Goal: Check status: Check status

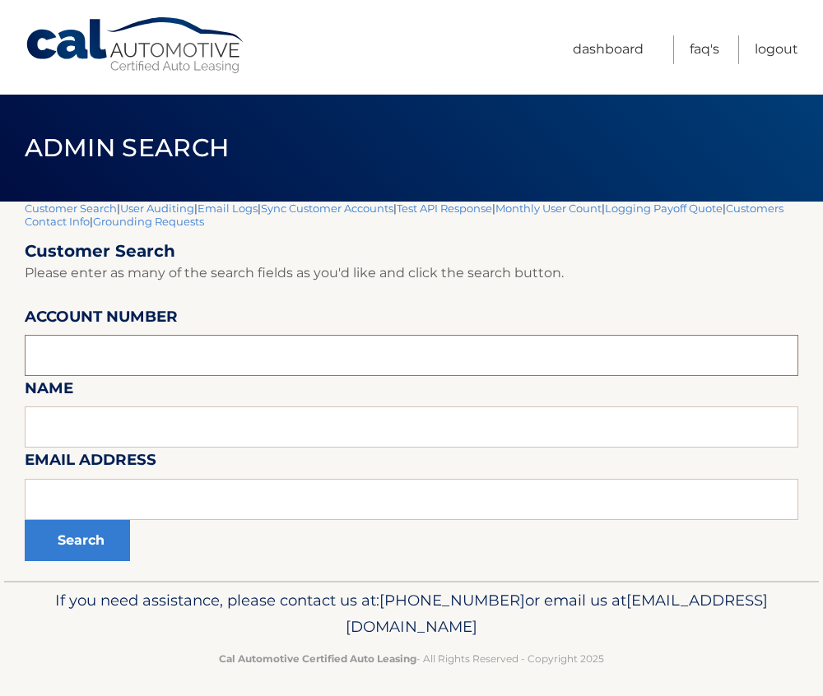
paste input "44455533994"
type input "44455533994"
click at [78, 535] on button "Search" at bounding box center [77, 540] width 105 height 41
click at [147, 373] on input "text" at bounding box center [412, 355] width 774 height 41
paste input "44455533994"
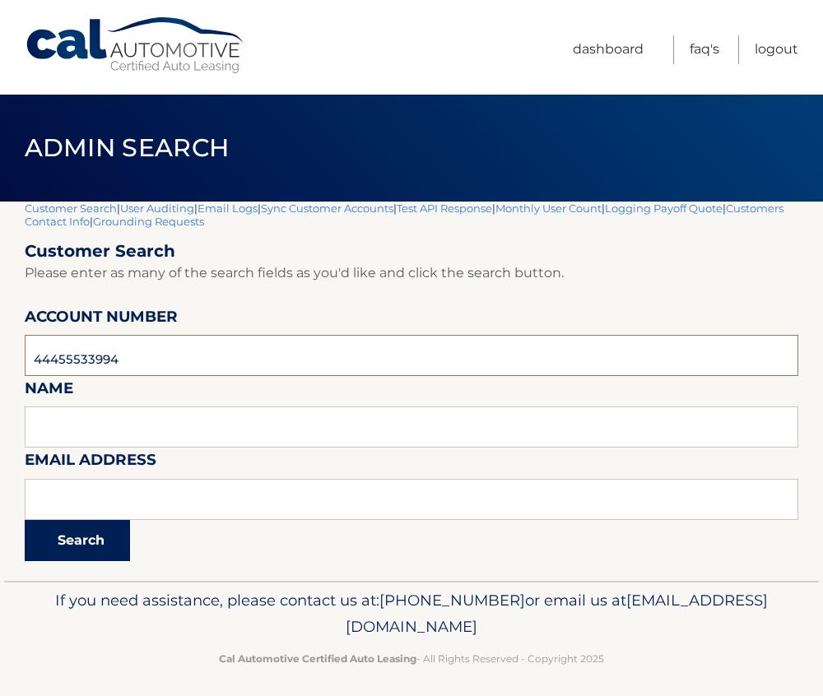
type input "44455533994"
click at [75, 538] on button "Search" at bounding box center [77, 540] width 105 height 41
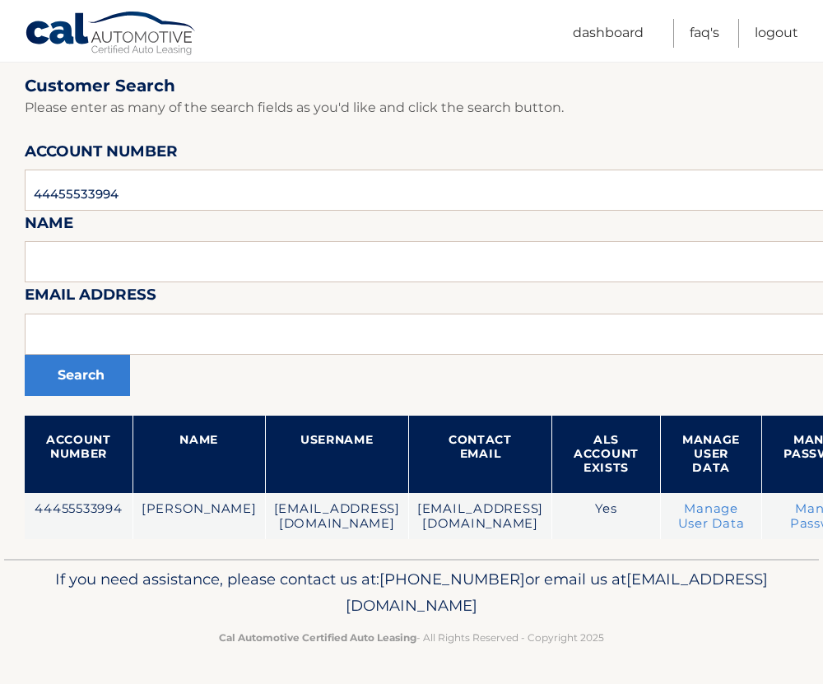
scroll to position [152, 200]
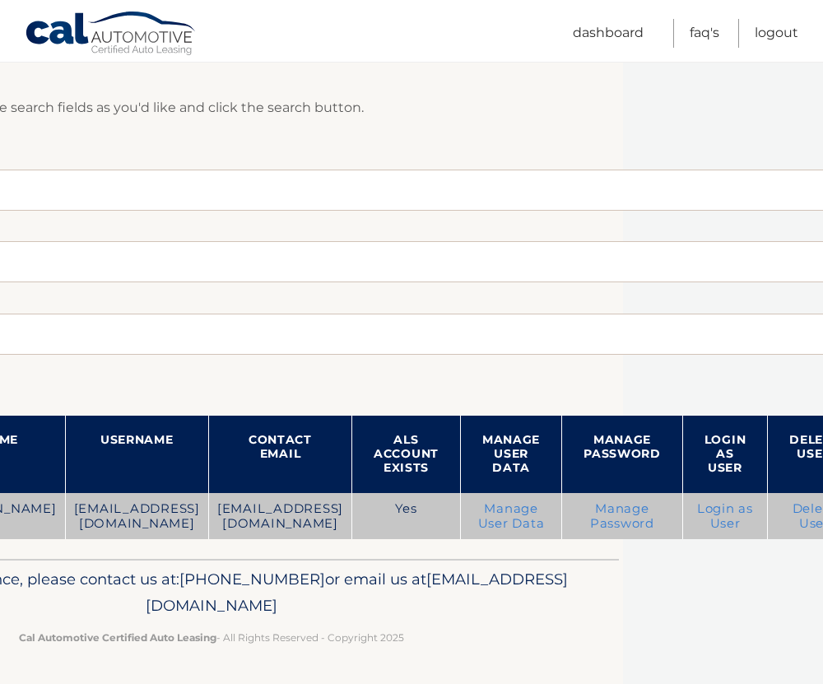
click at [697, 514] on link "Login as User" at bounding box center [725, 516] width 56 height 30
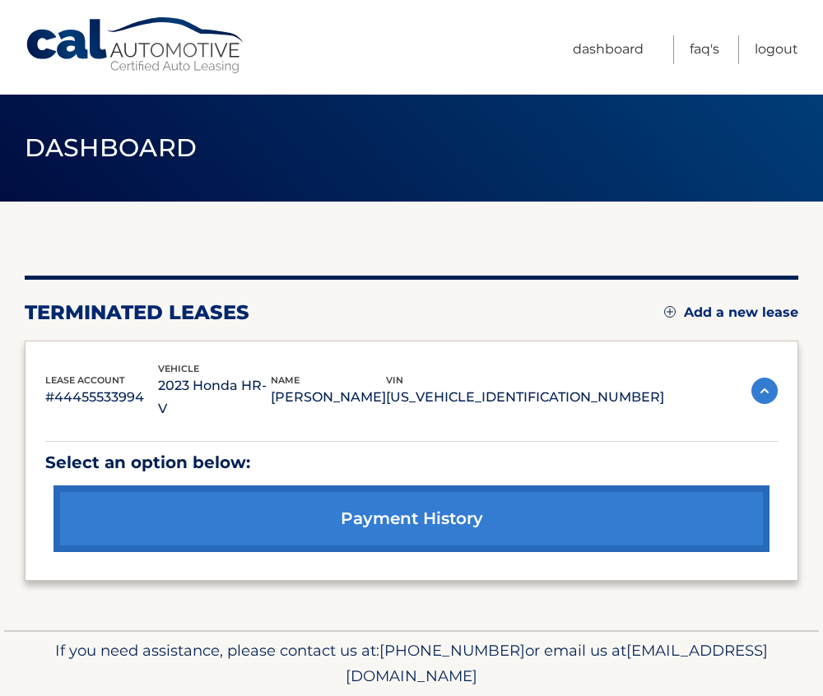
click at [752, 50] on li "Logout" at bounding box center [768, 49] width 61 height 29
click at [766, 48] on link "Logout" at bounding box center [777, 49] width 44 height 29
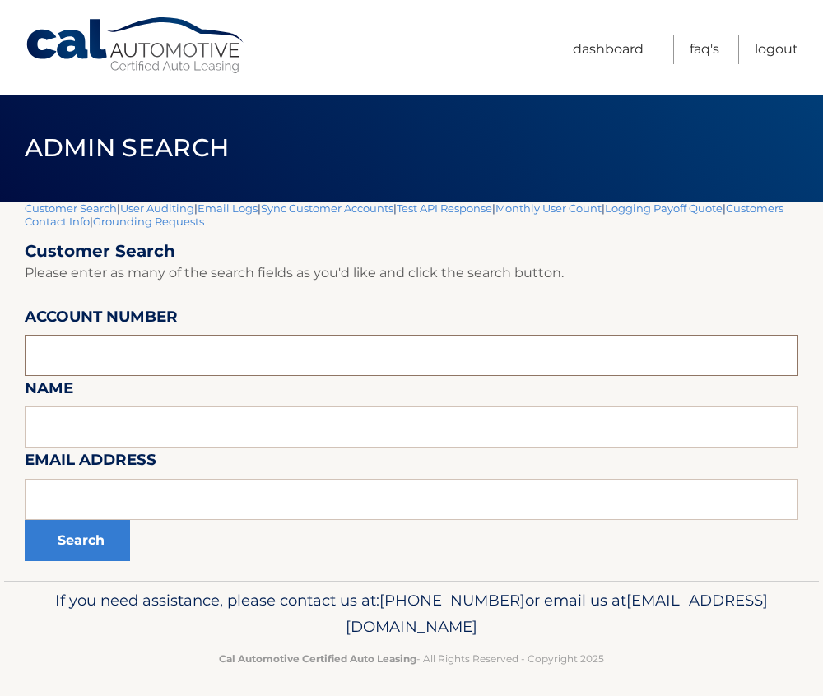
paste input "44455538650"
type input "44455538650"
click at [95, 538] on button "Search" at bounding box center [77, 540] width 105 height 41
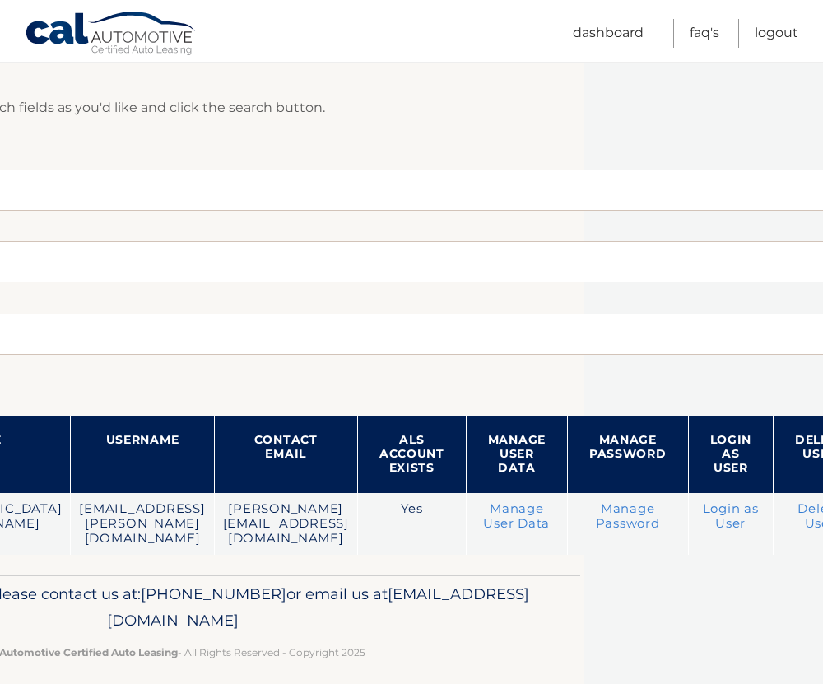
scroll to position [152, 256]
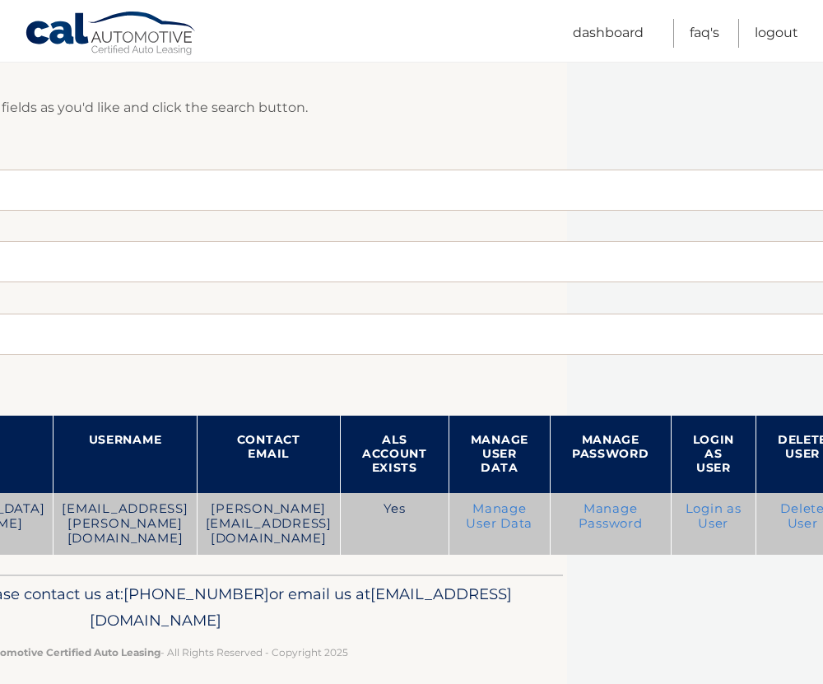
click at [752, 497] on td "Login as User" at bounding box center [714, 524] width 86 height 62
click at [742, 515] on link "Login as User" at bounding box center [714, 516] width 56 height 30
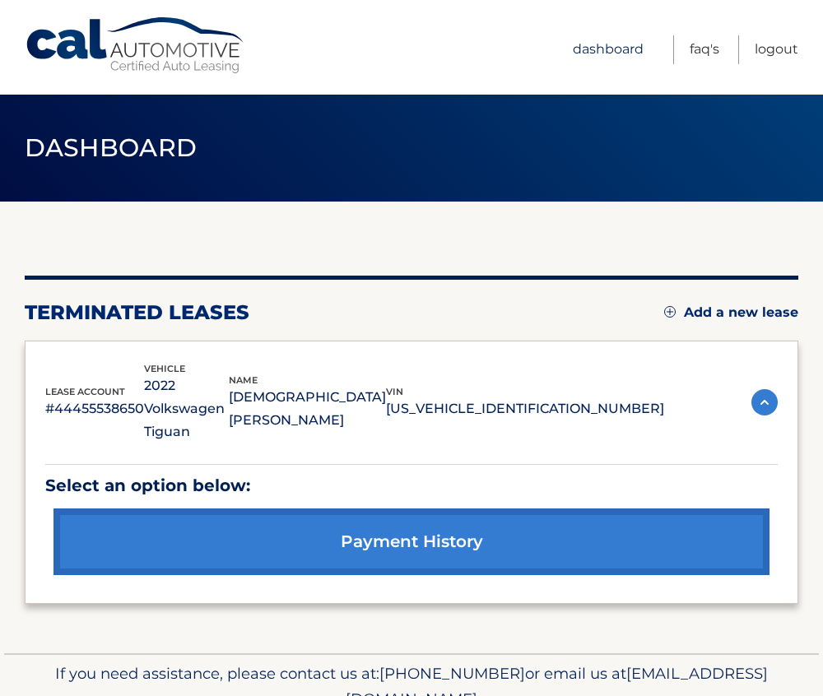
click at [600, 54] on link "Dashboard" at bounding box center [608, 49] width 71 height 29
click at [789, 48] on link "Logout" at bounding box center [777, 49] width 44 height 29
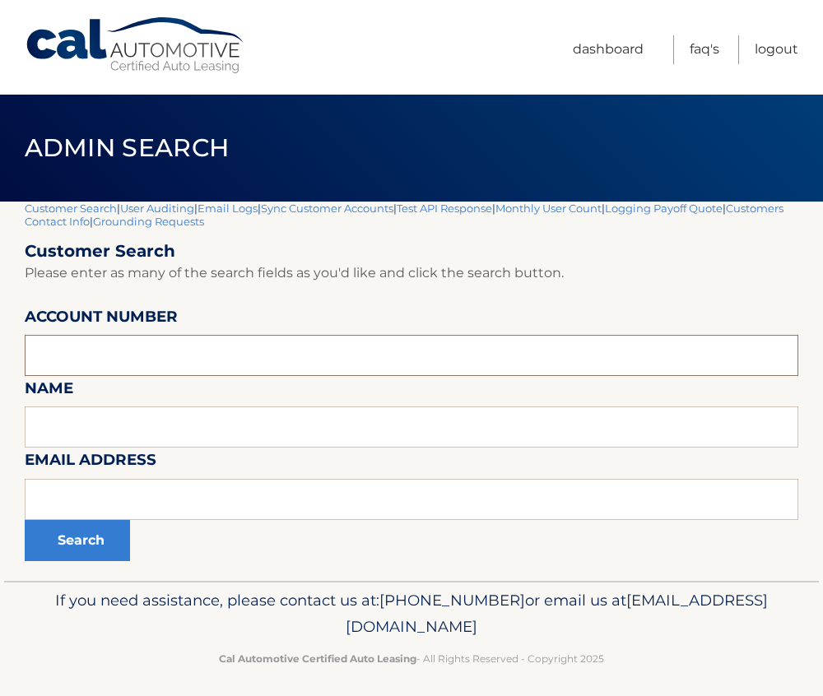
paste input "44455538650"
type input "44455538650"
click at [77, 545] on button "Search" at bounding box center [77, 540] width 105 height 41
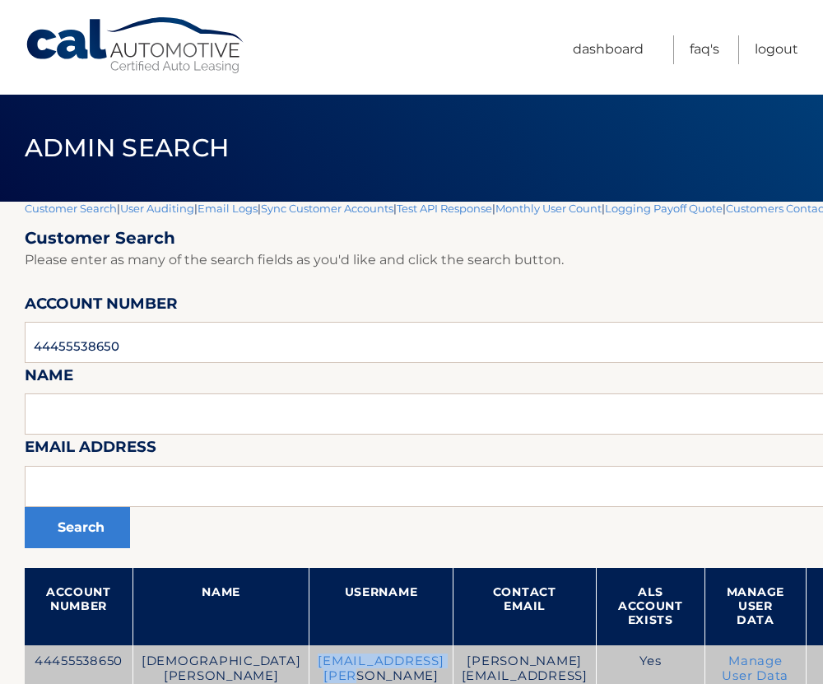
drag, startPoint x: 377, startPoint y: 662, endPoint x: 223, endPoint y: 667, distance: 154.0
click at [310, 667] on td "[EMAIL_ADDRESS][PERSON_NAME][DOMAIN_NAME]" at bounding box center [381, 676] width 143 height 62
copy td "gigi.gomez@vimn.com"
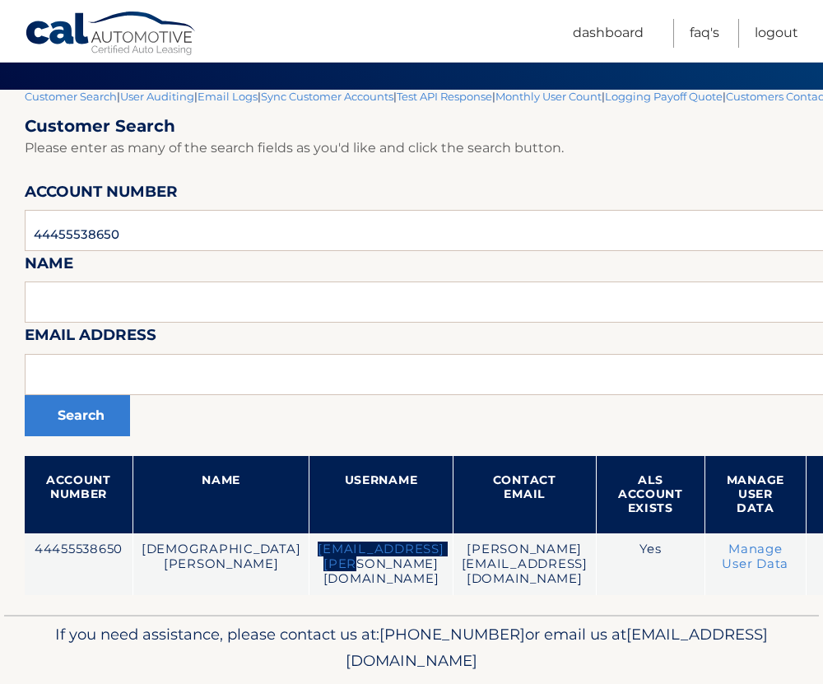
scroll to position [152, 0]
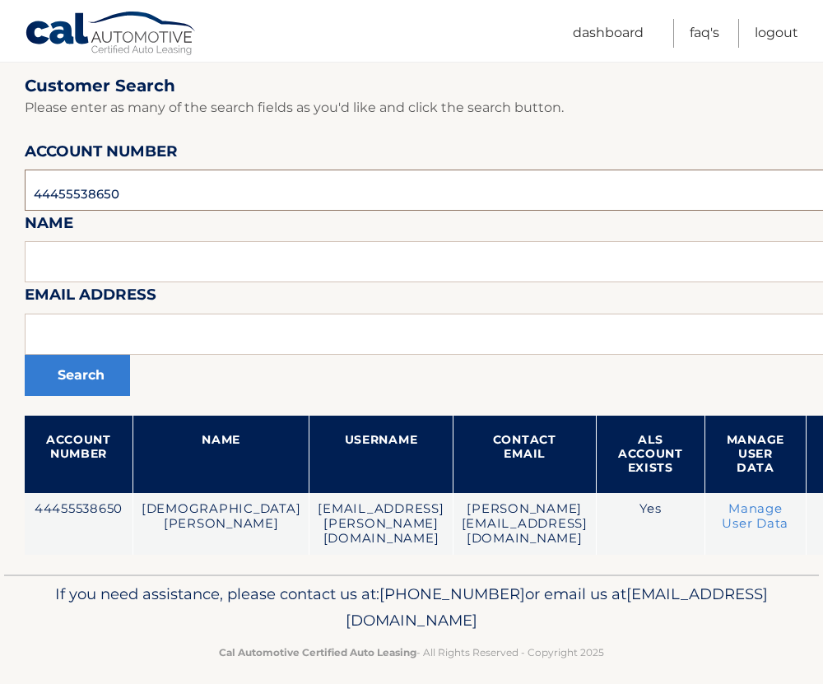
click at [76, 198] on input "44455538650" at bounding box center [565, 190] width 1080 height 41
paste input "695821"
type input "44455695821"
click at [80, 376] on button "Search" at bounding box center [77, 375] width 105 height 41
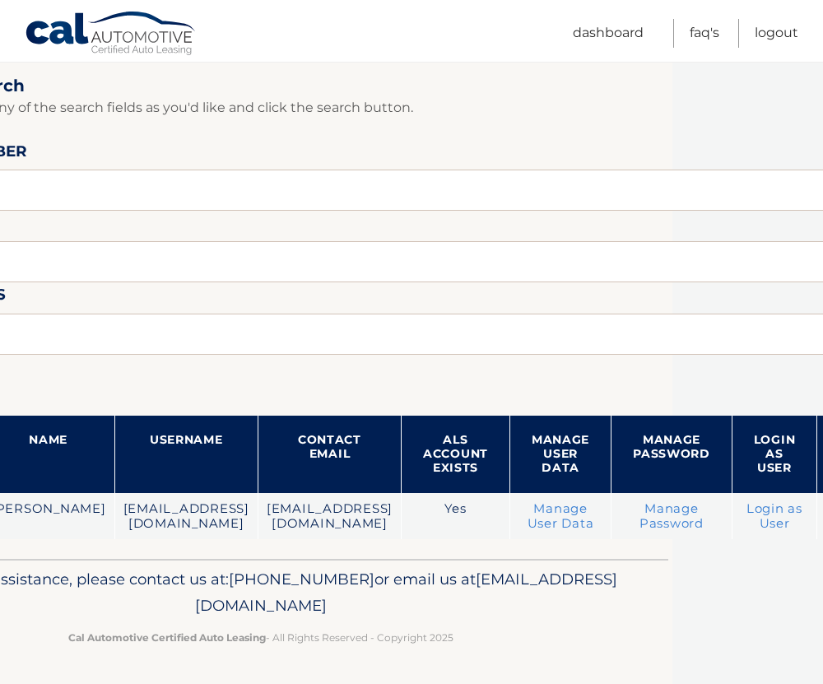
scroll to position [152, 164]
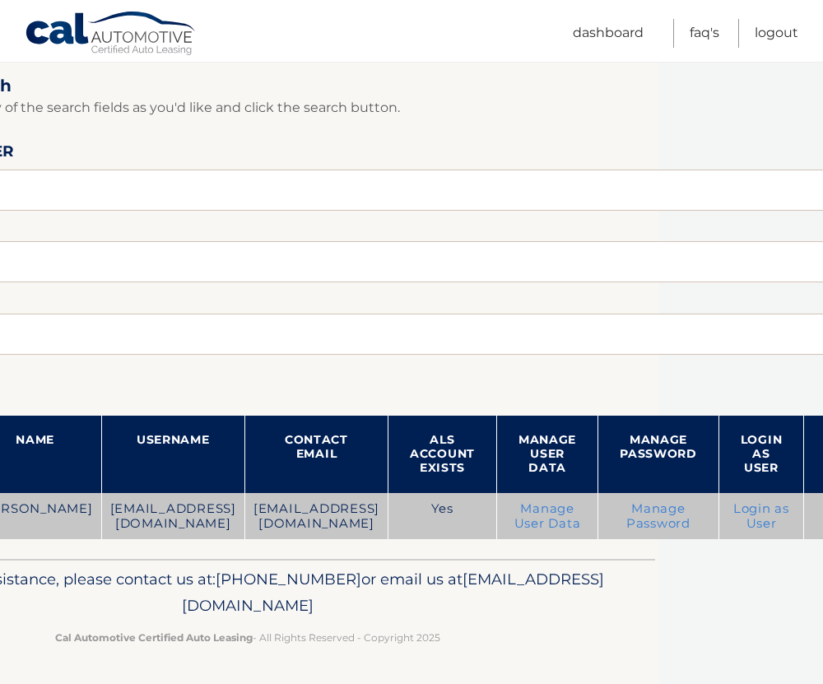
click at [788, 512] on link "Login as User" at bounding box center [761, 516] width 56 height 30
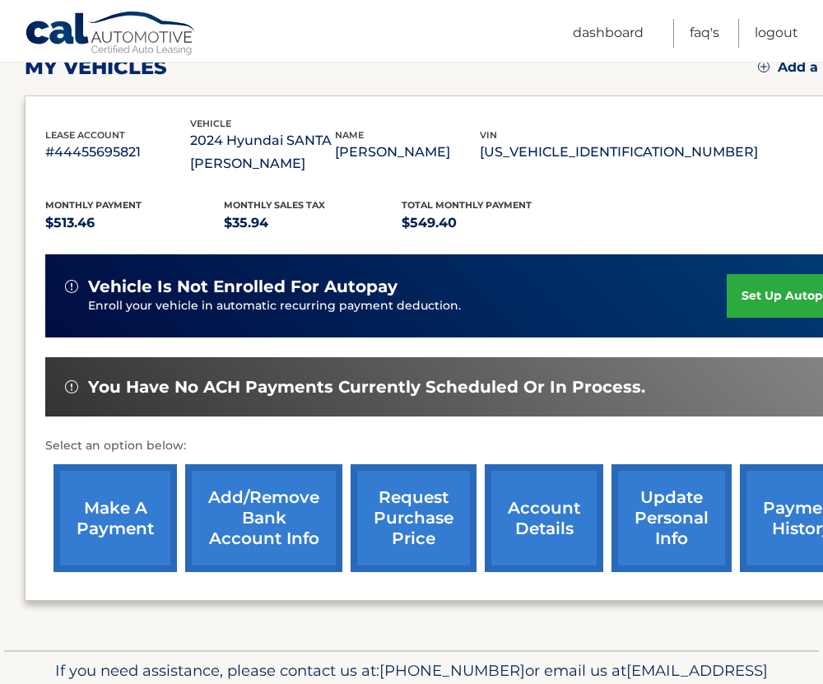
scroll to position [247, 0]
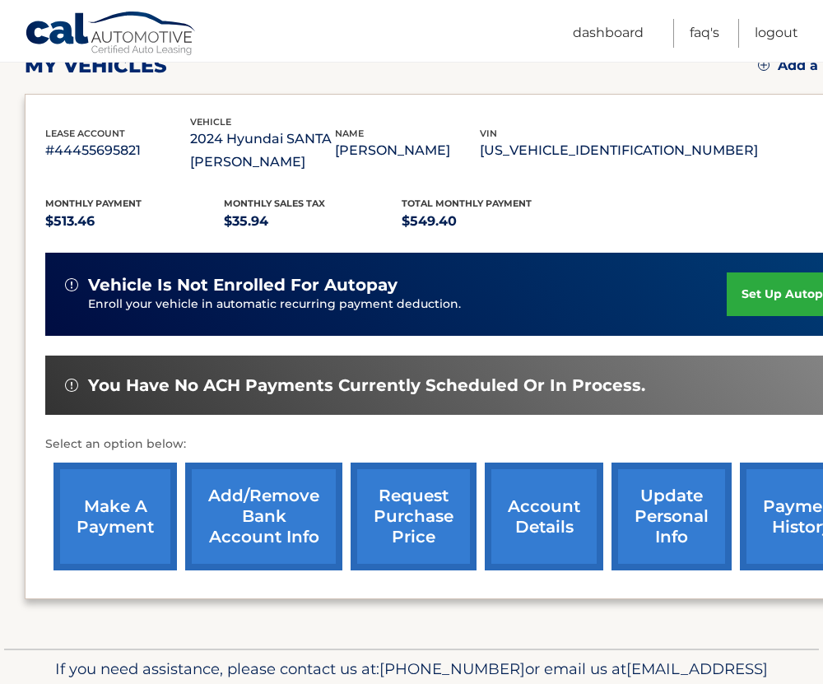
click at [550, 516] on link "account details" at bounding box center [544, 517] width 119 height 108
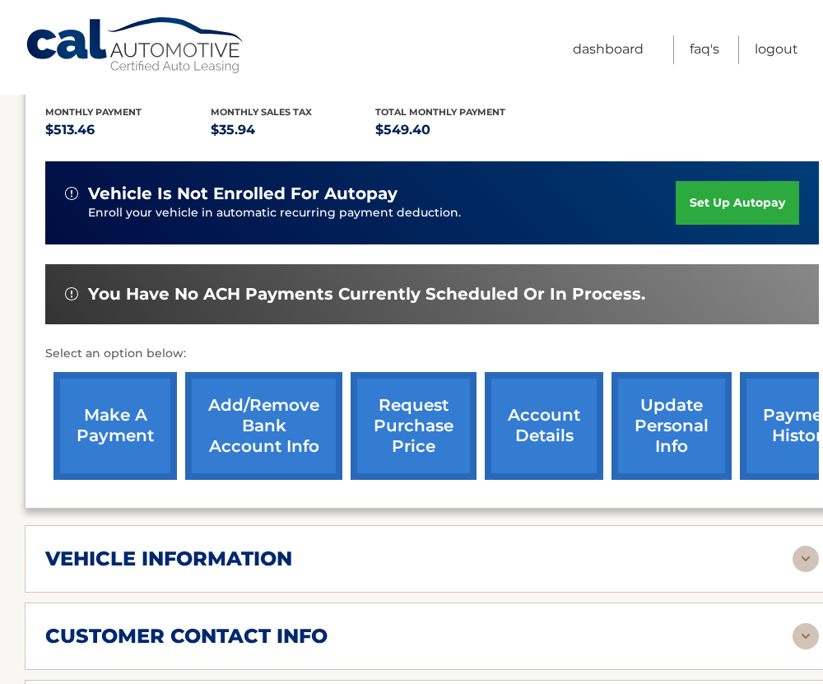
scroll to position [576, 0]
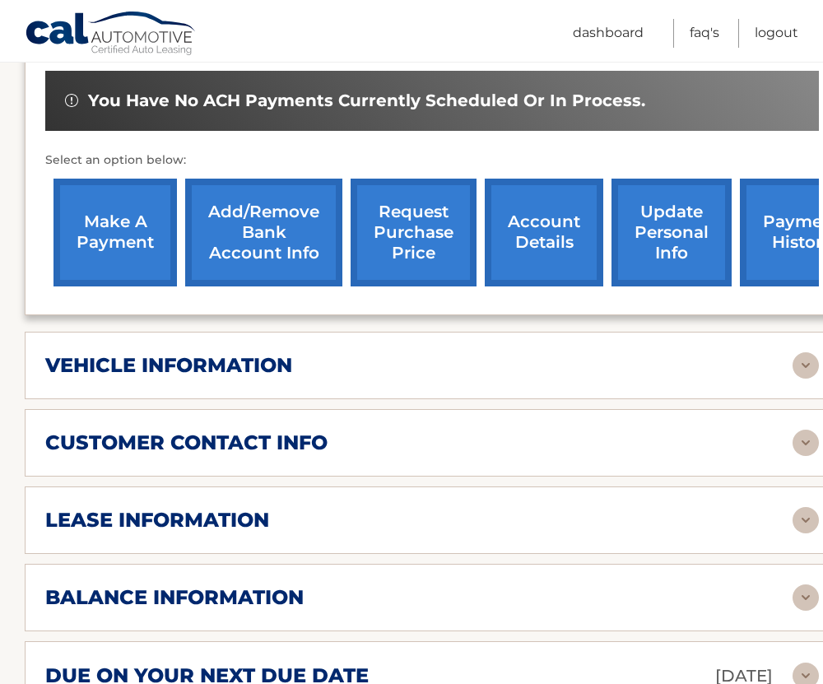
click at [276, 585] on h2 "balance information" at bounding box center [174, 597] width 258 height 25
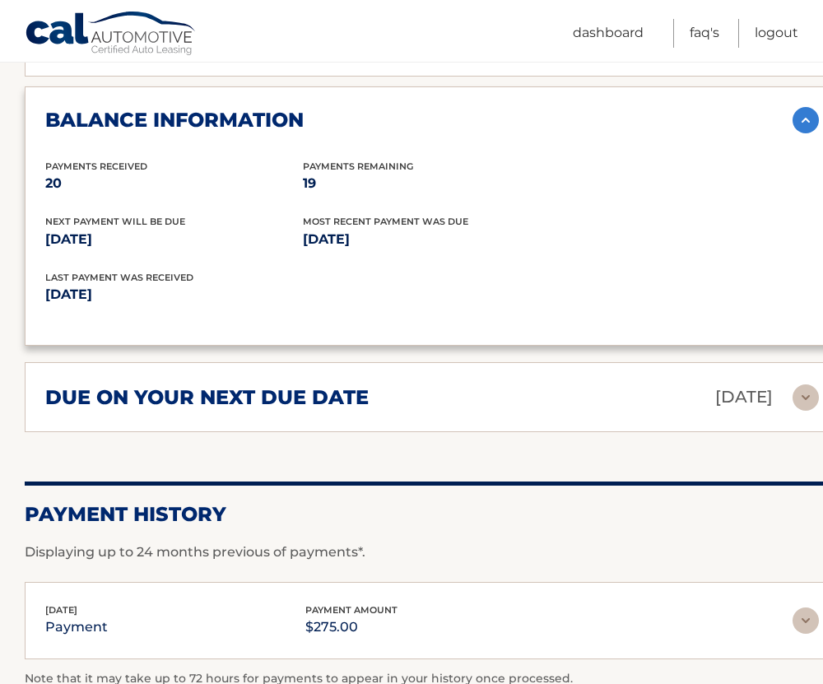
scroll to position [1070, 0]
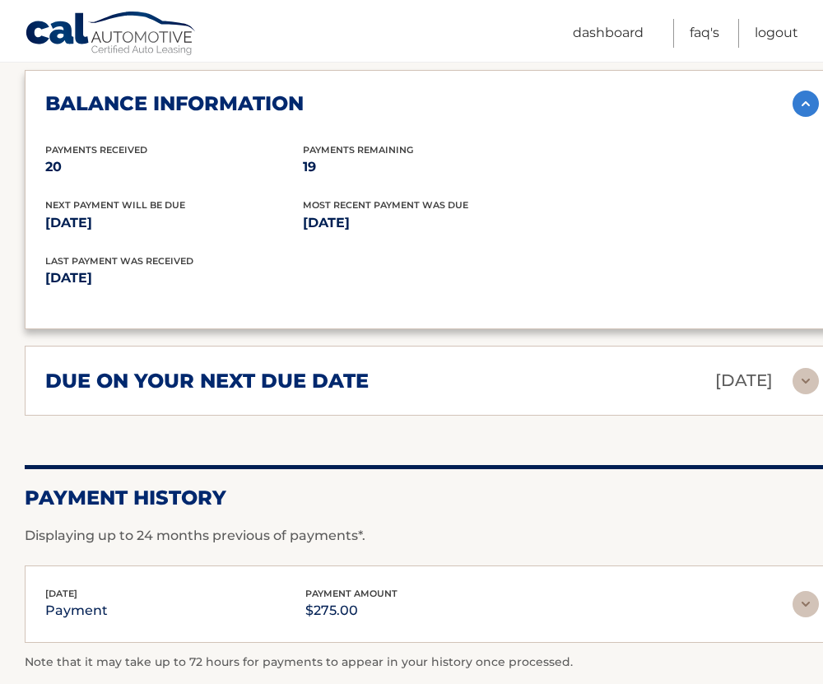
click at [258, 370] on div "due on your next due date [DATE]" at bounding box center [418, 380] width 747 height 29
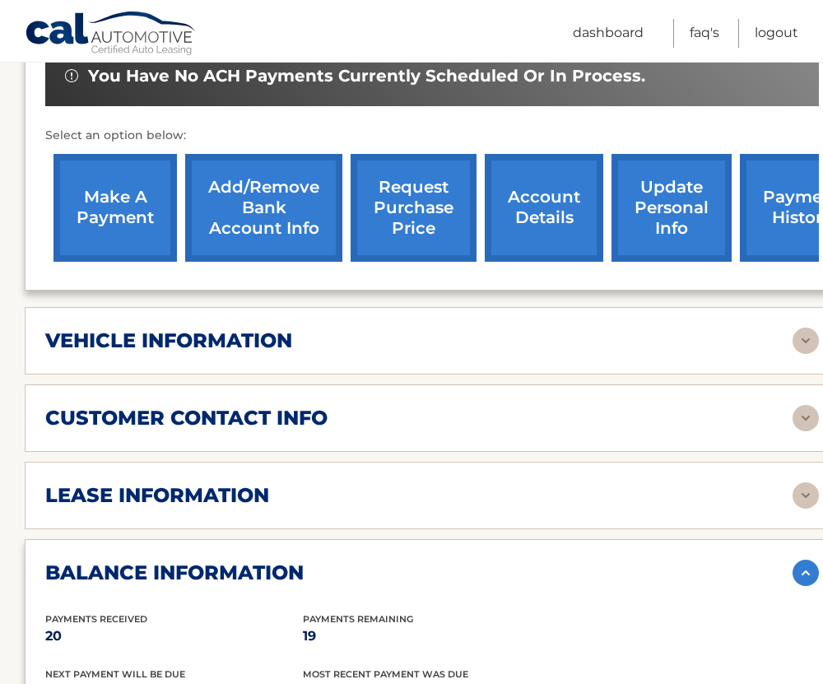
scroll to position [576, 0]
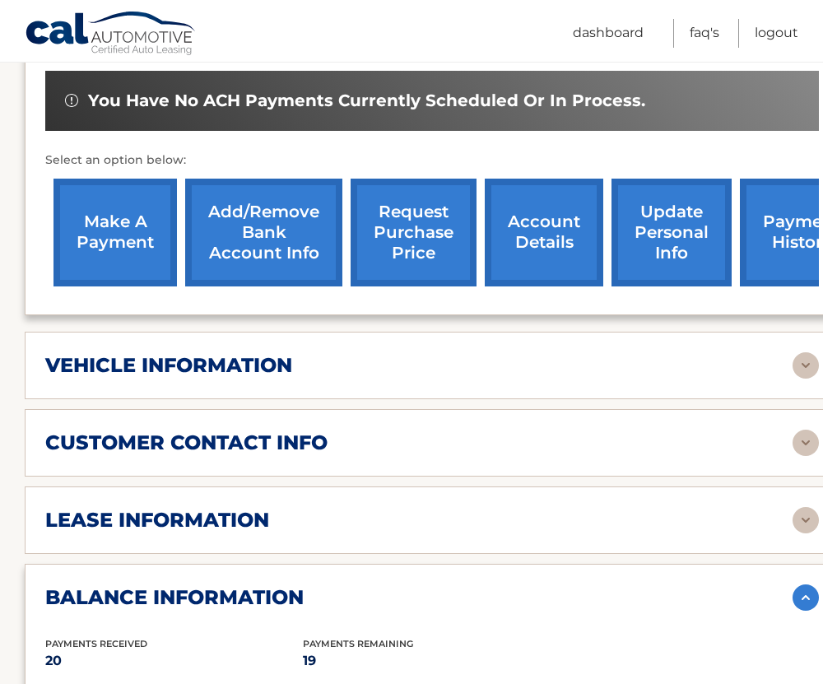
click at [227, 431] on h2 "customer contact info" at bounding box center [186, 443] width 282 height 25
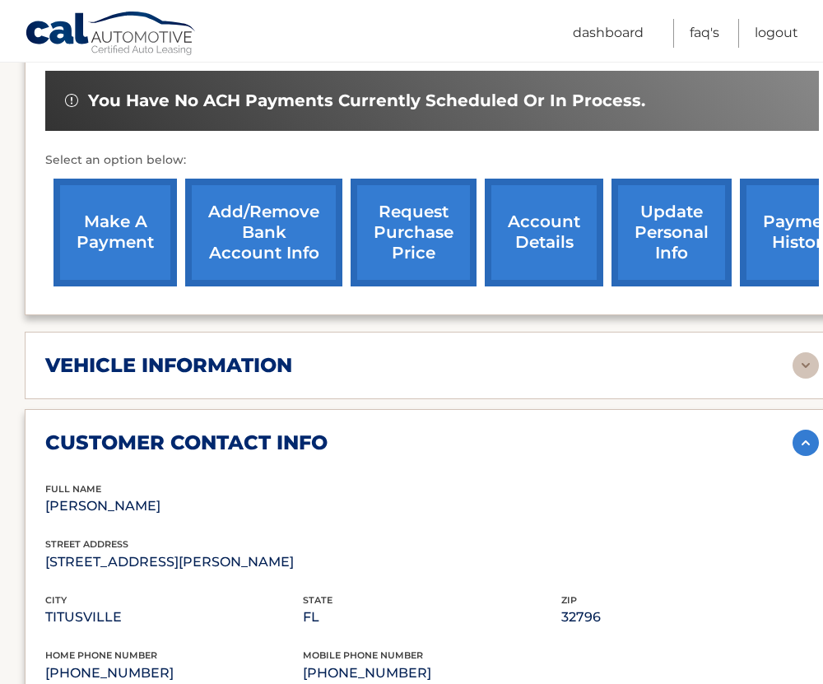
click at [230, 353] on h2 "vehicle information" at bounding box center [168, 365] width 247 height 25
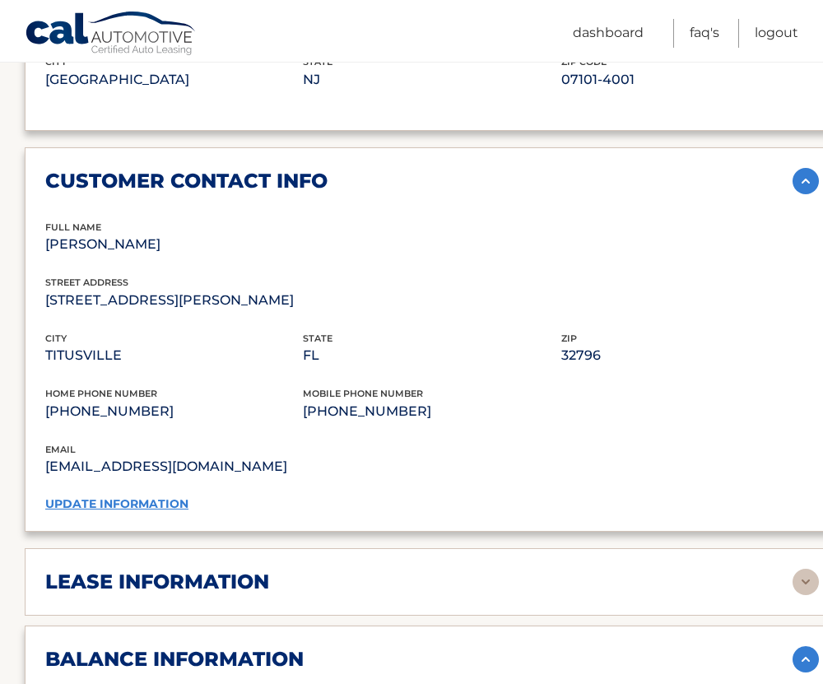
scroll to position [1317, 0]
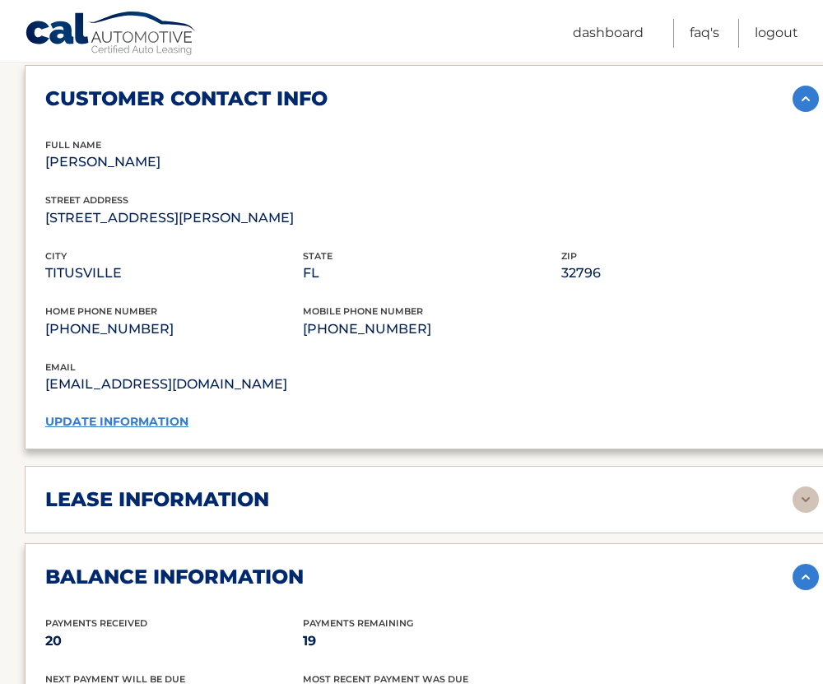
click at [215, 487] on h2 "lease information" at bounding box center [157, 499] width 224 height 25
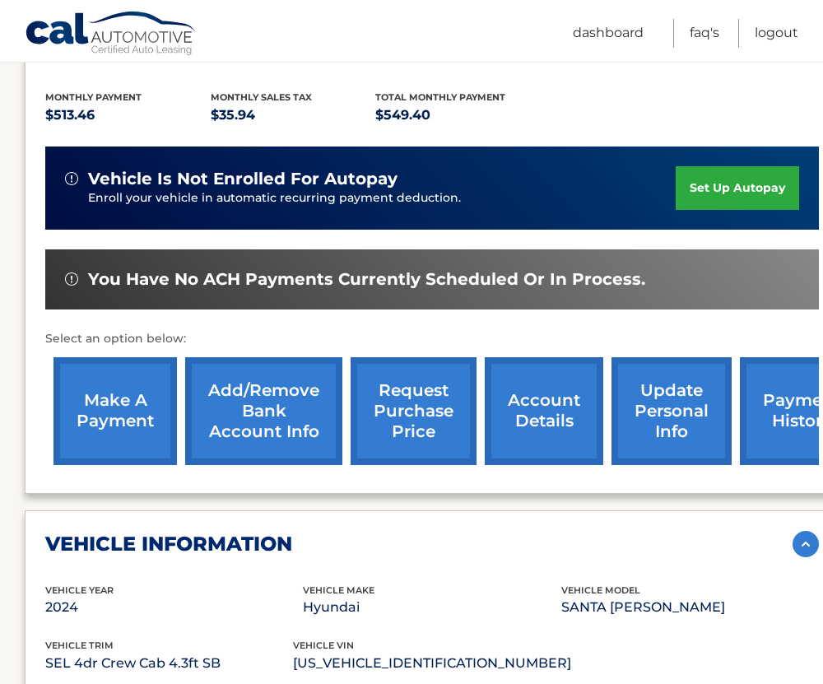
scroll to position [412, 0]
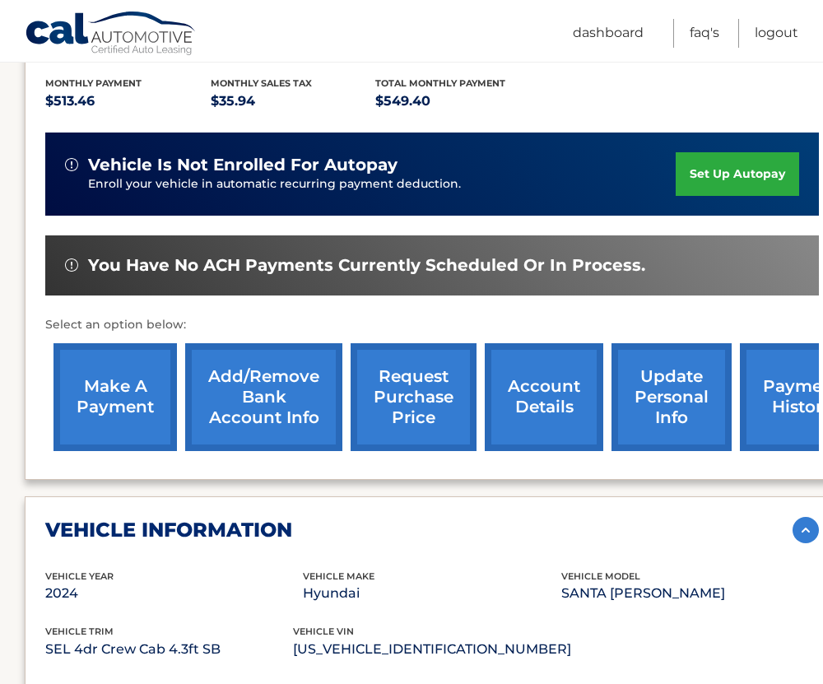
click at [533, 382] on link "account details" at bounding box center [544, 397] width 119 height 108
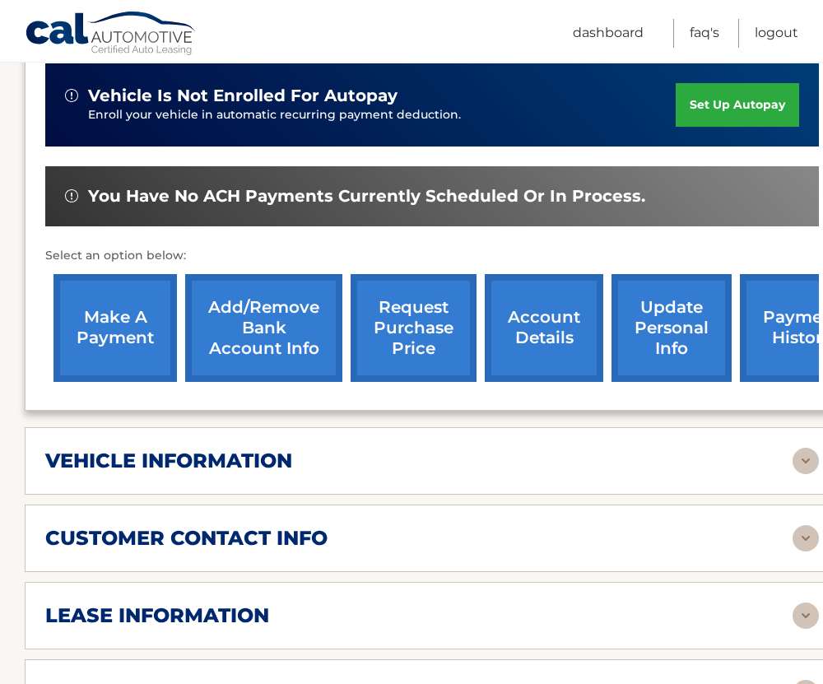
scroll to position [494, 0]
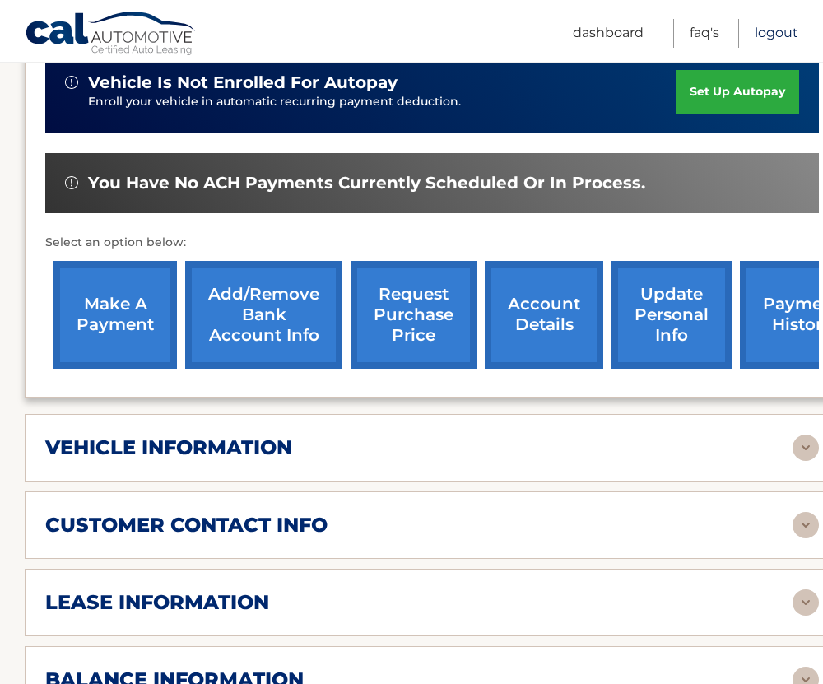
click at [777, 31] on link "Logout" at bounding box center [777, 33] width 44 height 29
